Goal: Transaction & Acquisition: Purchase product/service

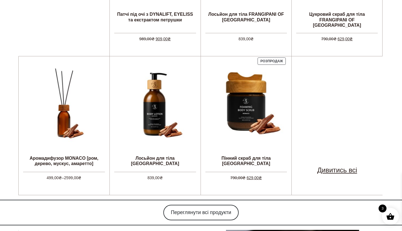
scroll to position [333, 0]
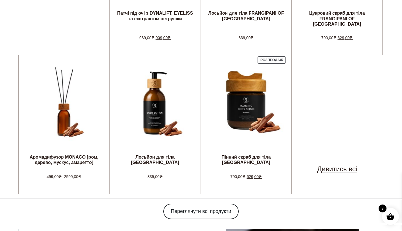
click at [336, 164] on link "Дивитись всі" at bounding box center [337, 169] width 40 height 10
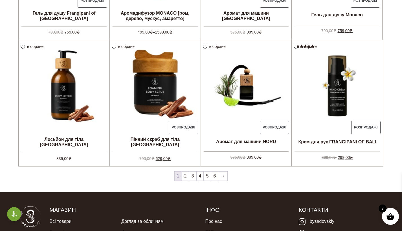
scroll to position [481, 0]
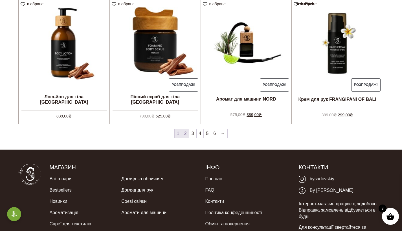
click at [184, 133] on link "2" at bounding box center [185, 133] width 7 height 9
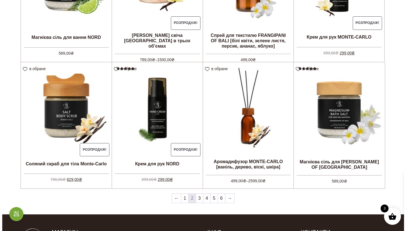
scroll to position [446, 0]
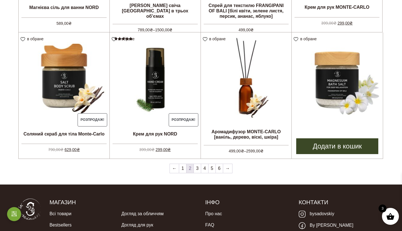
click at [322, 62] on img at bounding box center [337, 77] width 91 height 91
click at [338, 146] on link "Додати в кошик" at bounding box center [337, 146] width 82 height 16
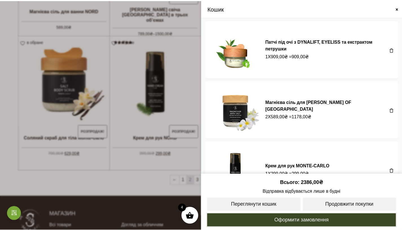
scroll to position [27, 0]
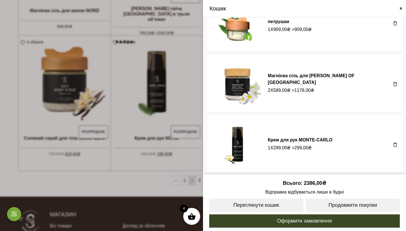
click at [393, 142] on span at bounding box center [395, 144] width 5 height 5
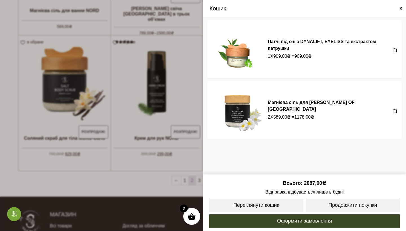
click at [396, 111] on span at bounding box center [395, 111] width 5 height 5
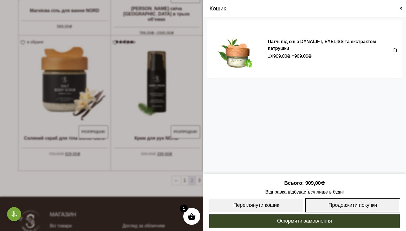
click at [344, 203] on link "Продовжити покупки" at bounding box center [352, 205] width 95 height 14
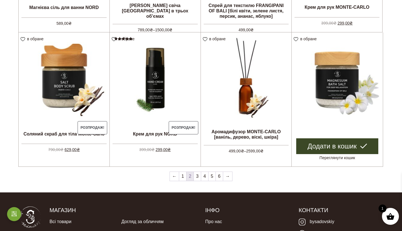
click at [343, 146] on link "Додати в кошик" at bounding box center [337, 146] width 82 height 16
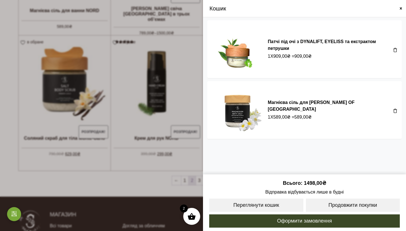
click at [400, 9] on span at bounding box center [401, 8] width 5 height 5
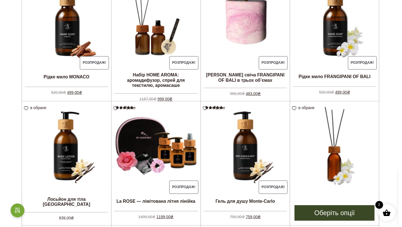
scroll to position [3, 0]
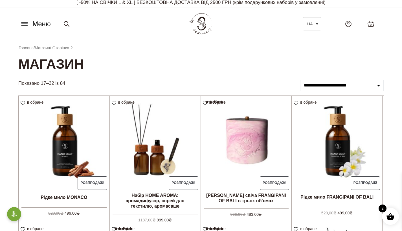
click at [27, 24] on icon at bounding box center [24, 24] width 6 height 0
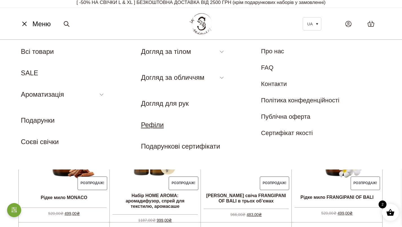
click at [155, 126] on link "Рефіли" at bounding box center [152, 125] width 23 height 8
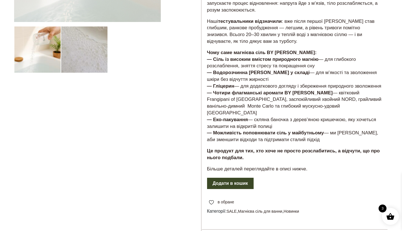
scroll to position [259, 0]
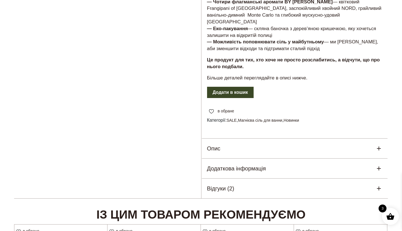
click at [233, 184] on h5 "Відгуки (2)" at bounding box center [220, 188] width 27 height 8
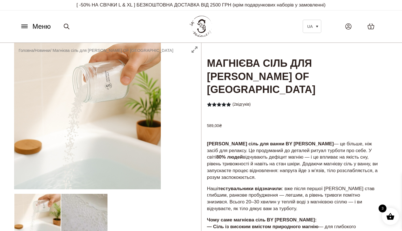
scroll to position [1, 0]
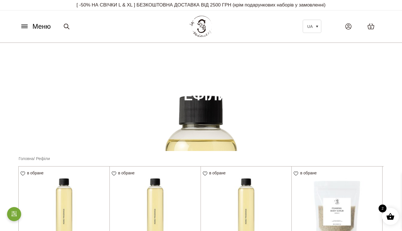
click at [370, 27] on span "0" at bounding box center [371, 27] width 2 height 5
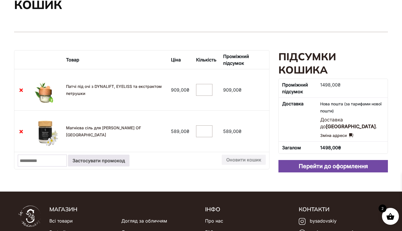
scroll to position [151, 0]
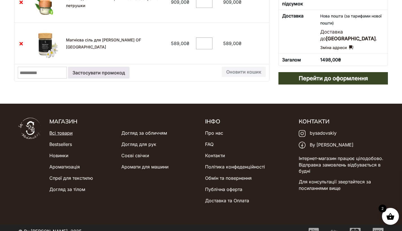
click at [60, 127] on link "Всі товари" at bounding box center [60, 132] width 23 height 11
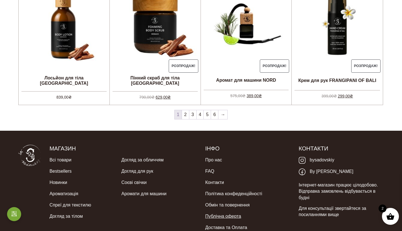
scroll to position [533, 0]
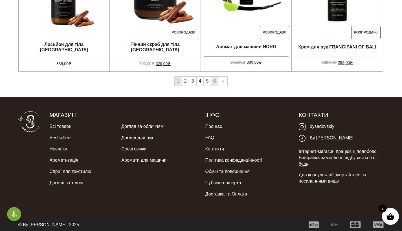
click at [212, 81] on link "6" at bounding box center [214, 81] width 7 height 9
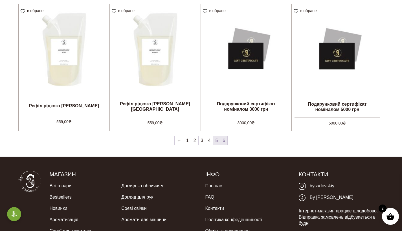
click at [217, 141] on link "5" at bounding box center [216, 140] width 7 height 9
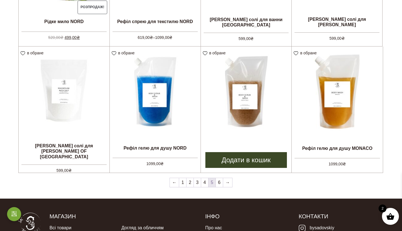
scroll to position [477, 0]
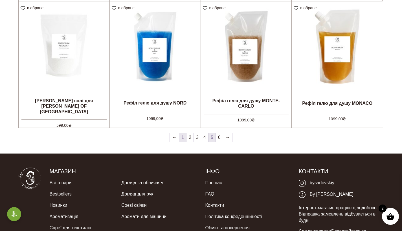
click at [183, 139] on link "1" at bounding box center [182, 137] width 7 height 9
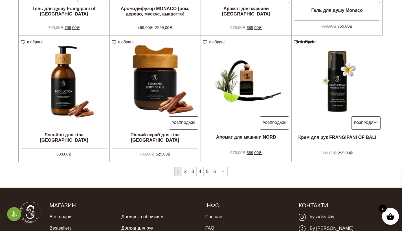
scroll to position [477, 0]
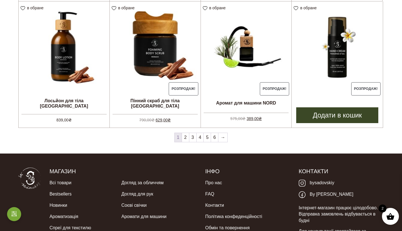
click at [345, 62] on img at bounding box center [337, 46] width 91 height 91
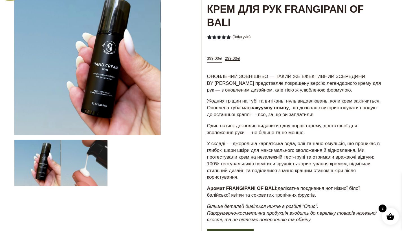
scroll to position [7, 0]
